Goal: Information Seeking & Learning: Check status

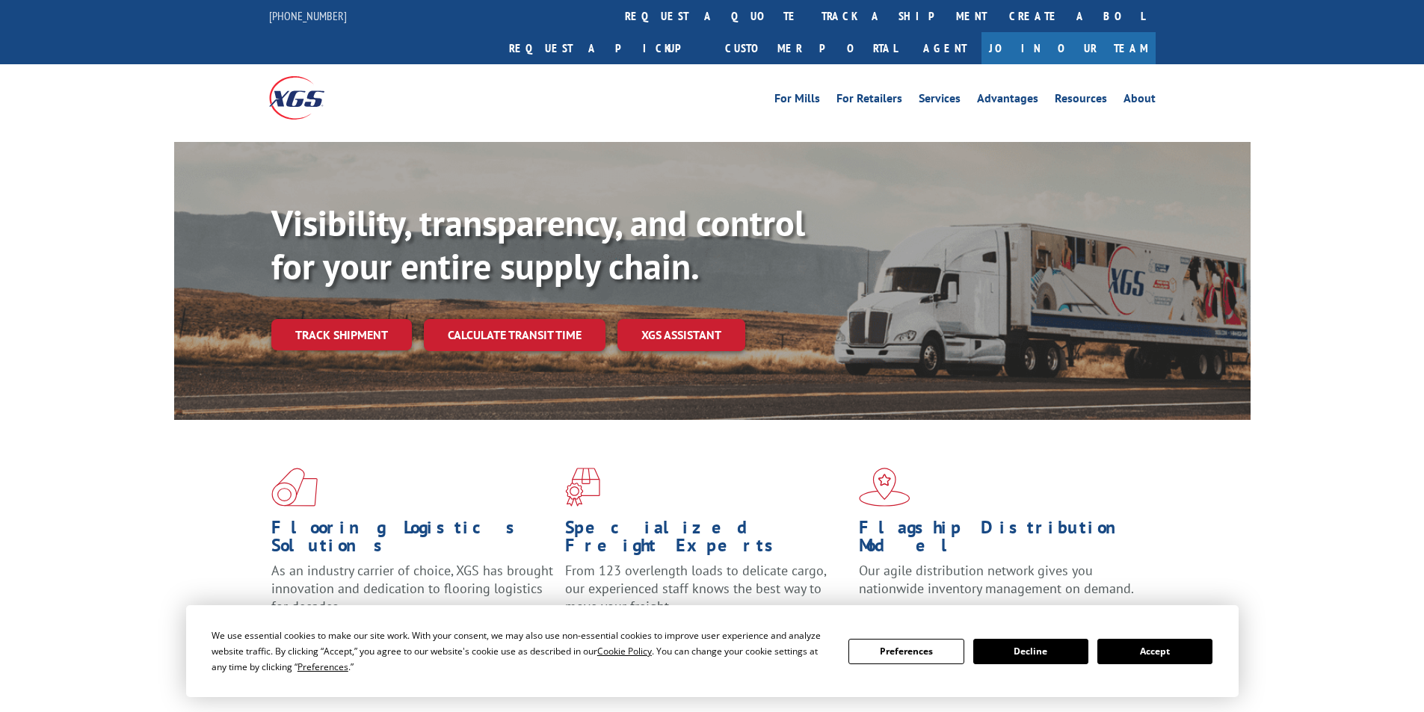
click at [360, 319] on link "Track shipment" at bounding box center [341, 334] width 140 height 31
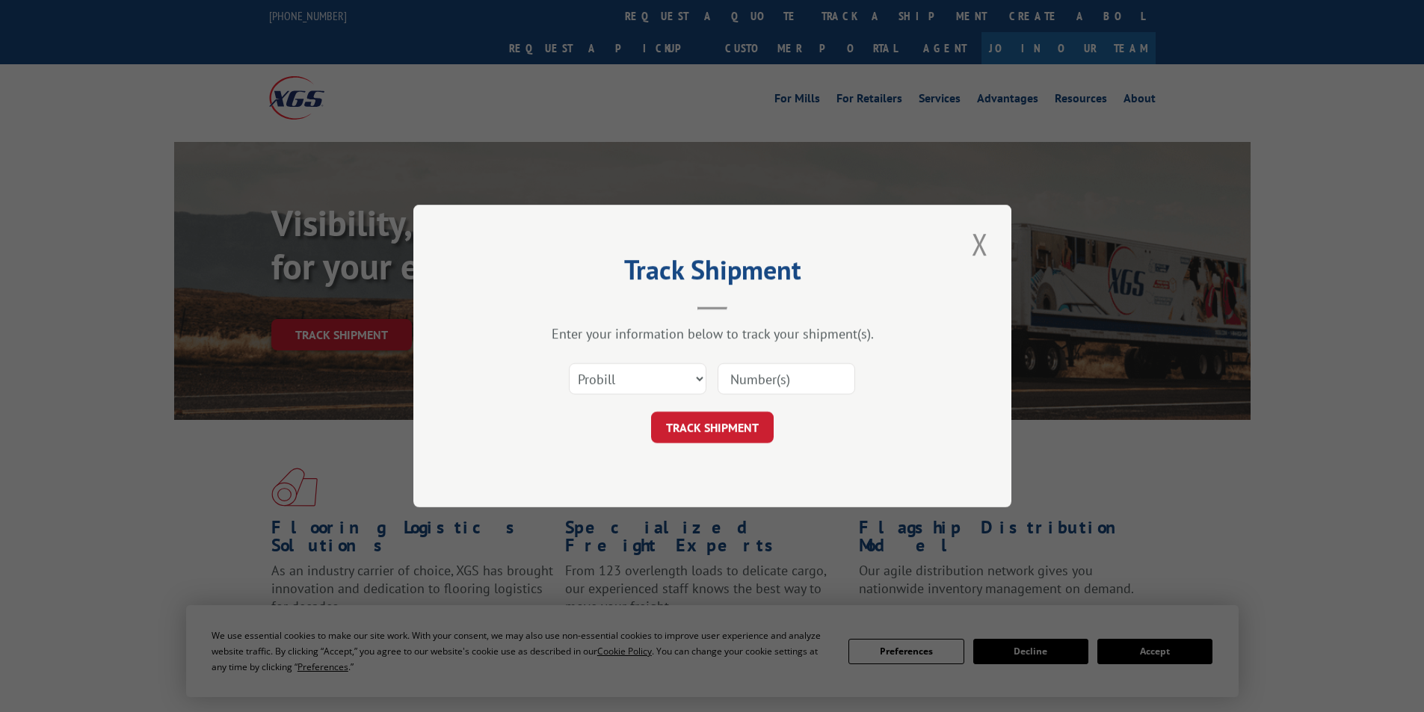
click at [757, 386] on input at bounding box center [785, 378] width 137 height 31
paste input "1291135"
type input "1291135"
click at [711, 443] on button "TRACK SHIPMENT" at bounding box center [712, 427] width 123 height 31
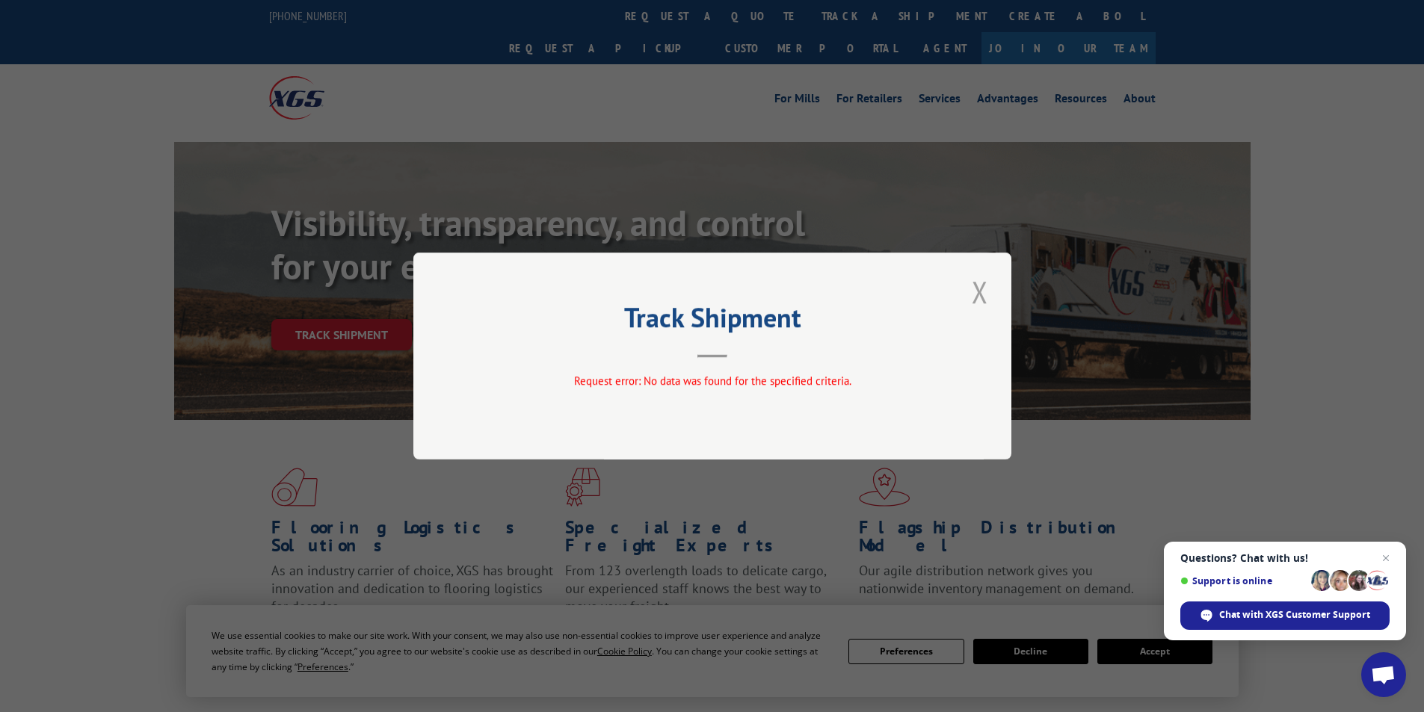
drag, startPoint x: 976, startPoint y: 285, endPoint x: 966, endPoint y: 285, distance: 9.7
click at [976, 285] on button "Close modal" at bounding box center [979, 291] width 25 height 41
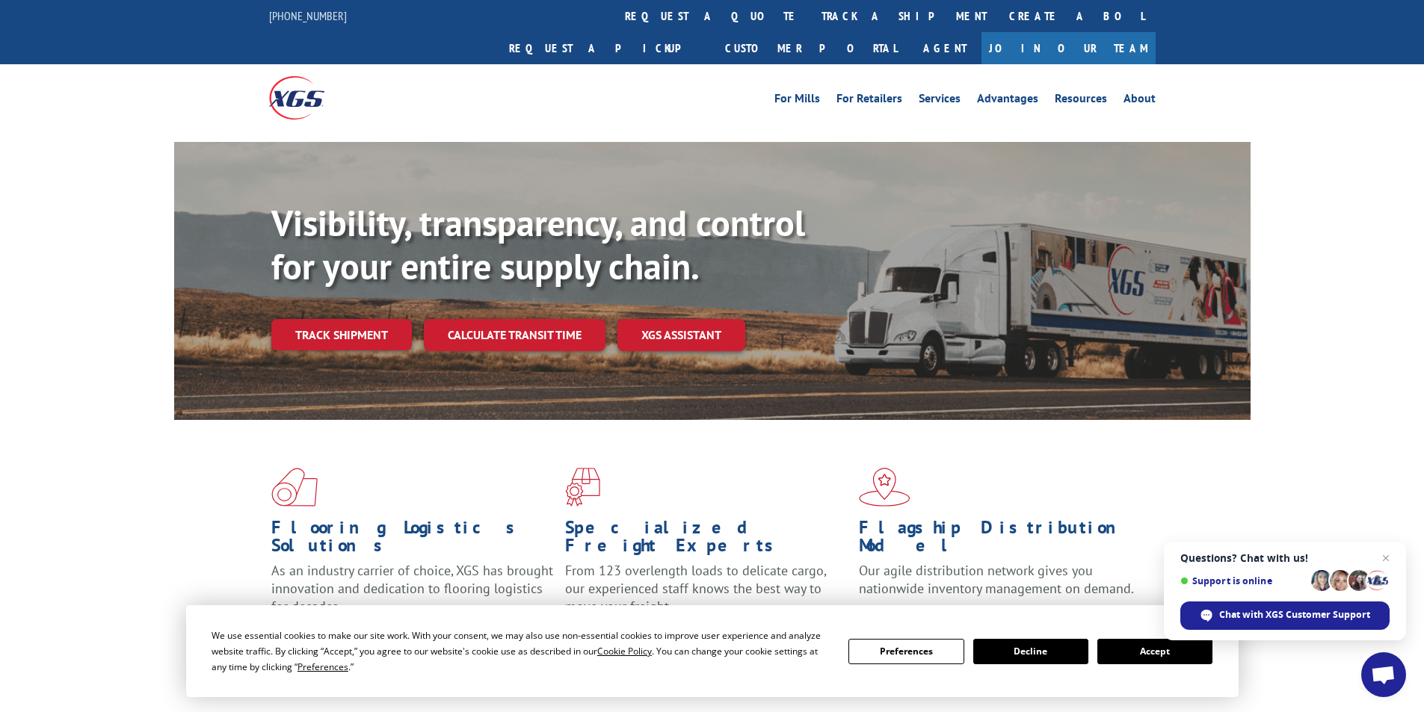
click at [371, 319] on link "Track shipment" at bounding box center [341, 334] width 140 height 31
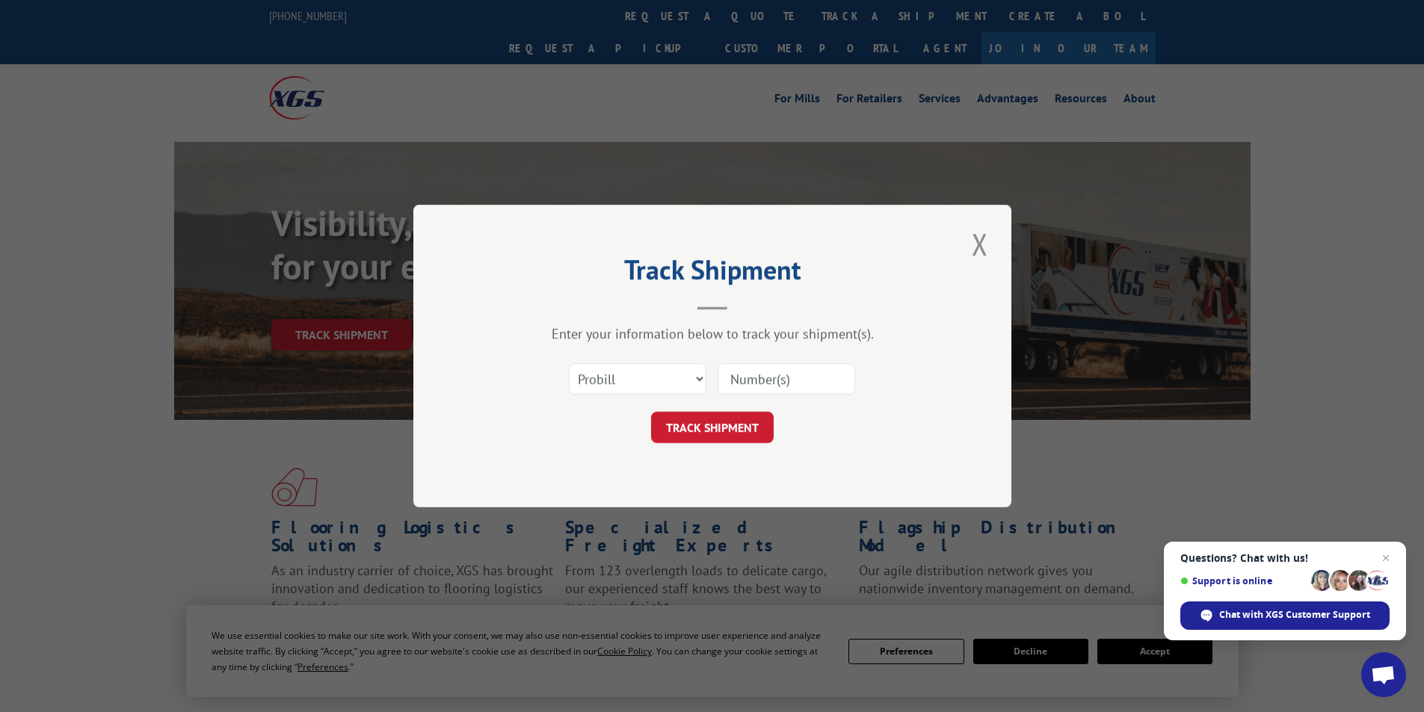
click at [755, 376] on input at bounding box center [785, 378] width 137 height 31
paste input "12971135"
type input "12971135"
click at [738, 421] on button "TRACK SHIPMENT" at bounding box center [712, 427] width 123 height 31
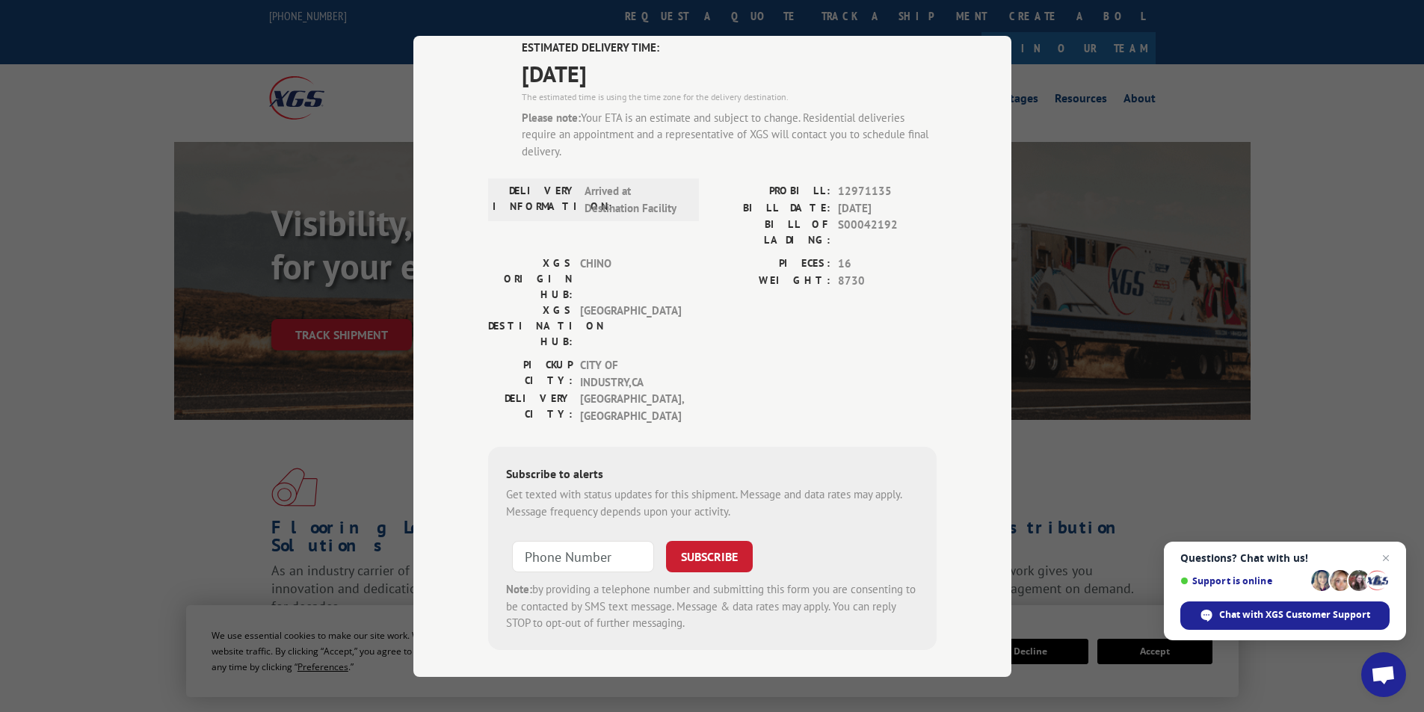
scroll to position [42, 0]
